Goal: Check status: Check status

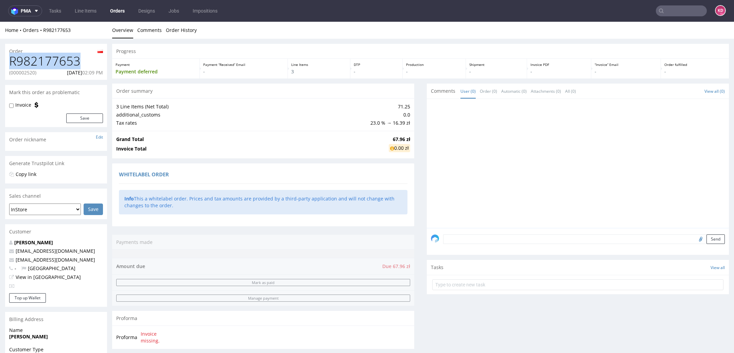
drag, startPoint x: 87, startPoint y: 63, endPoint x: 9, endPoint y: 63, distance: 77.8
click at [9, 63] on div "R982177653 (000002520) 25.08.2025 02:09 PM" at bounding box center [56, 66] width 102 height 25
copy h1 "R982177653"
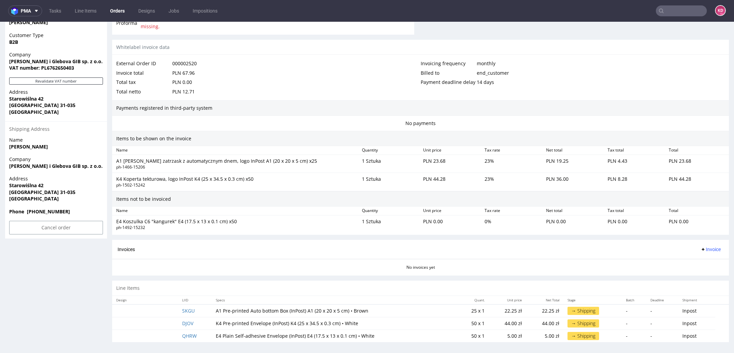
scroll to position [2, 0]
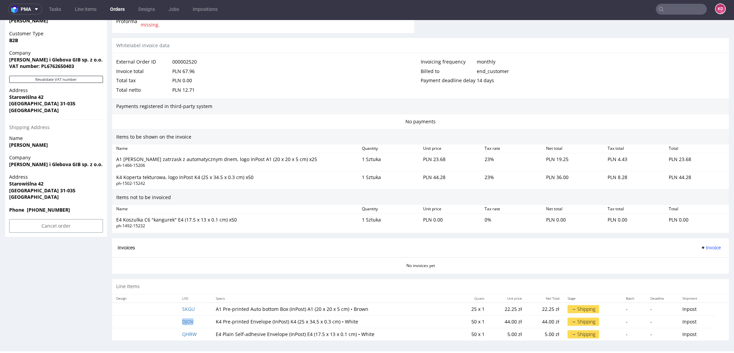
click at [204, 324] on td "DJOV" at bounding box center [195, 321] width 34 height 13
copy link "DJOV"
click at [203, 310] on td "SKGU" at bounding box center [195, 309] width 34 height 13
copy link "SKGU"
click at [204, 330] on td "QHRW" at bounding box center [195, 334] width 34 height 13
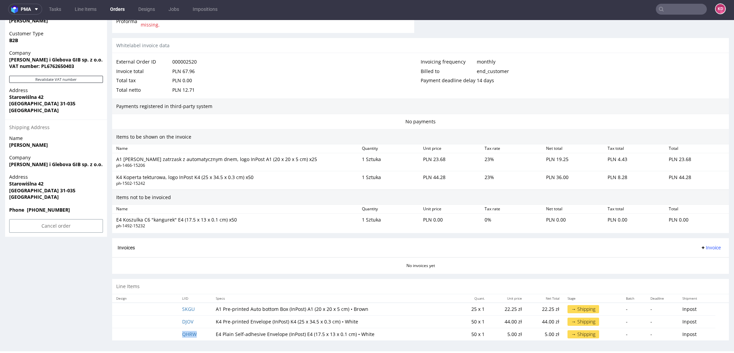
copy link "QHRW"
